Goal: Submit feedback/report problem

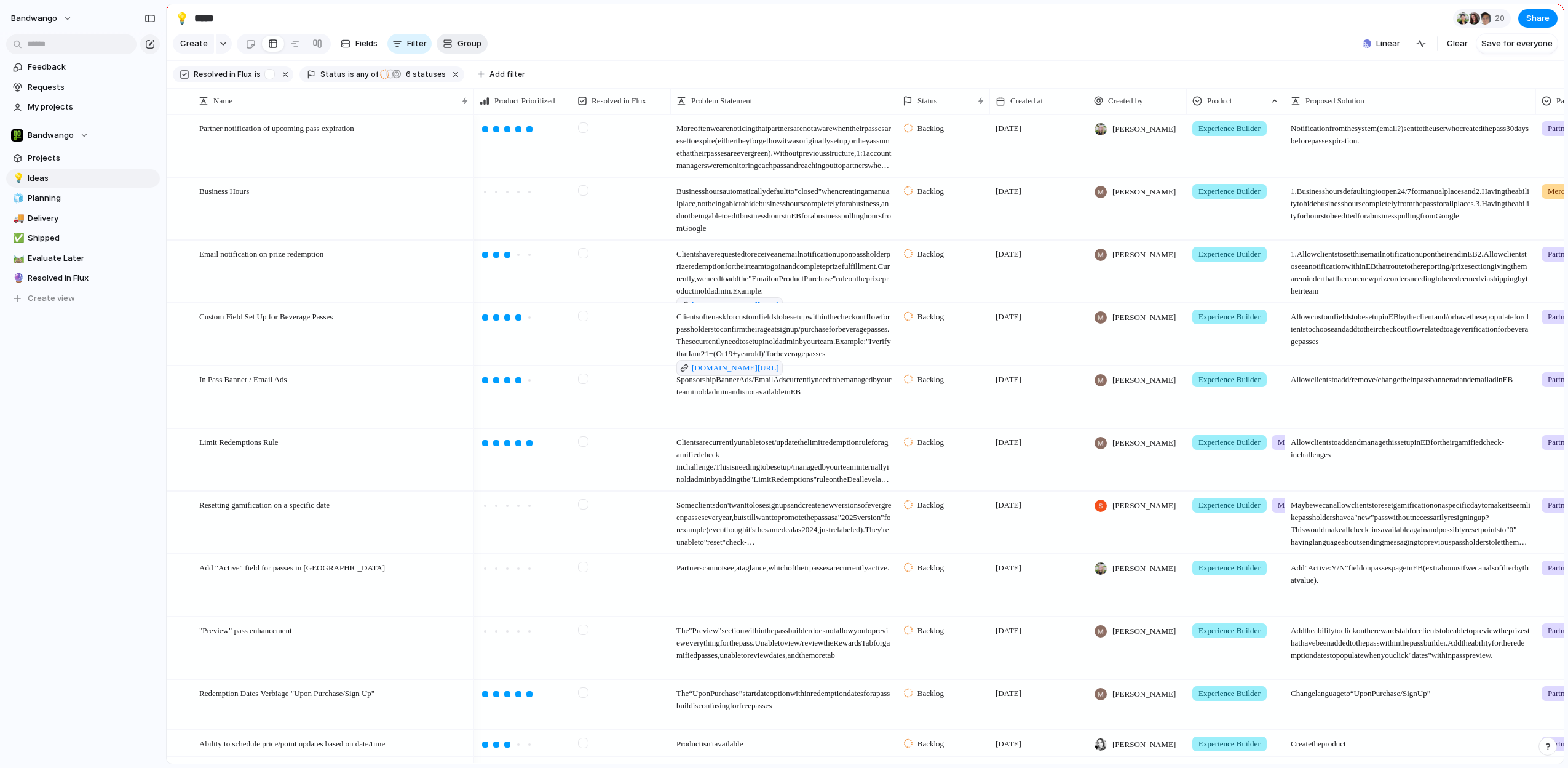
scroll to position [0, 3]
